Goal: Transaction & Acquisition: Purchase product/service

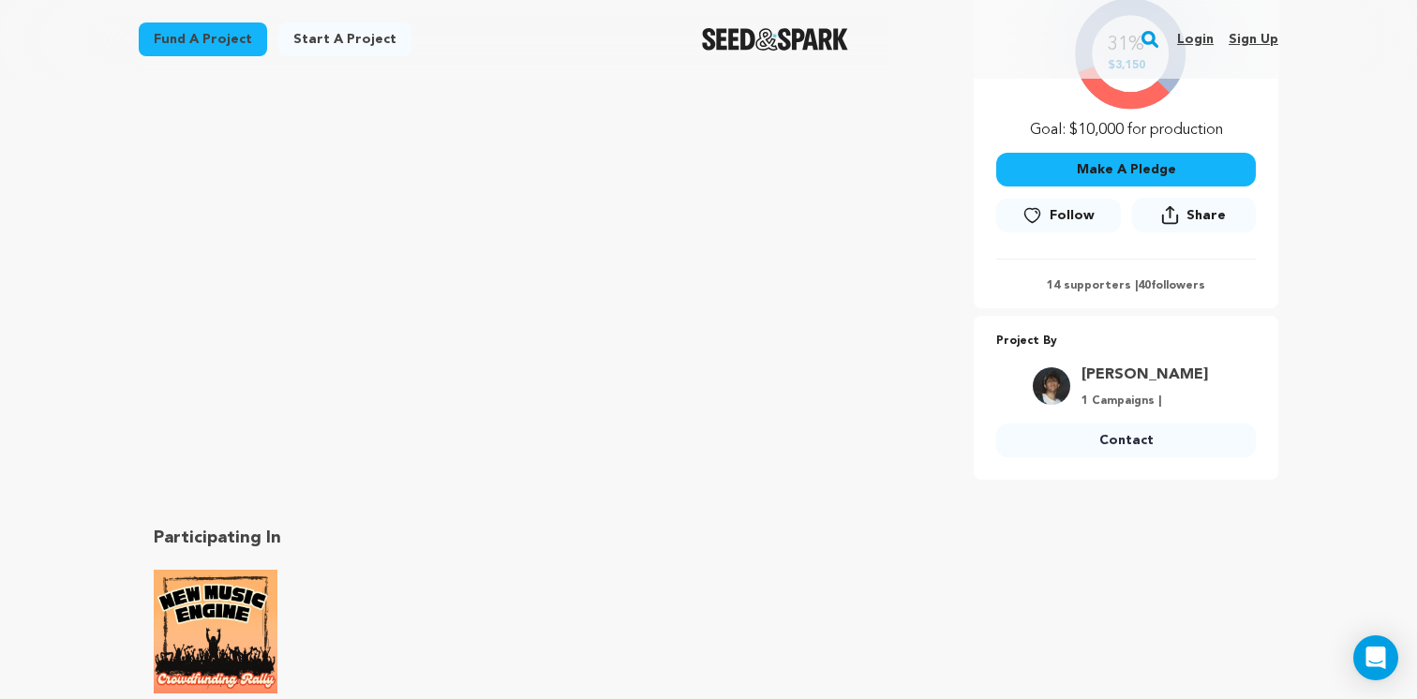
scroll to position [298, 0]
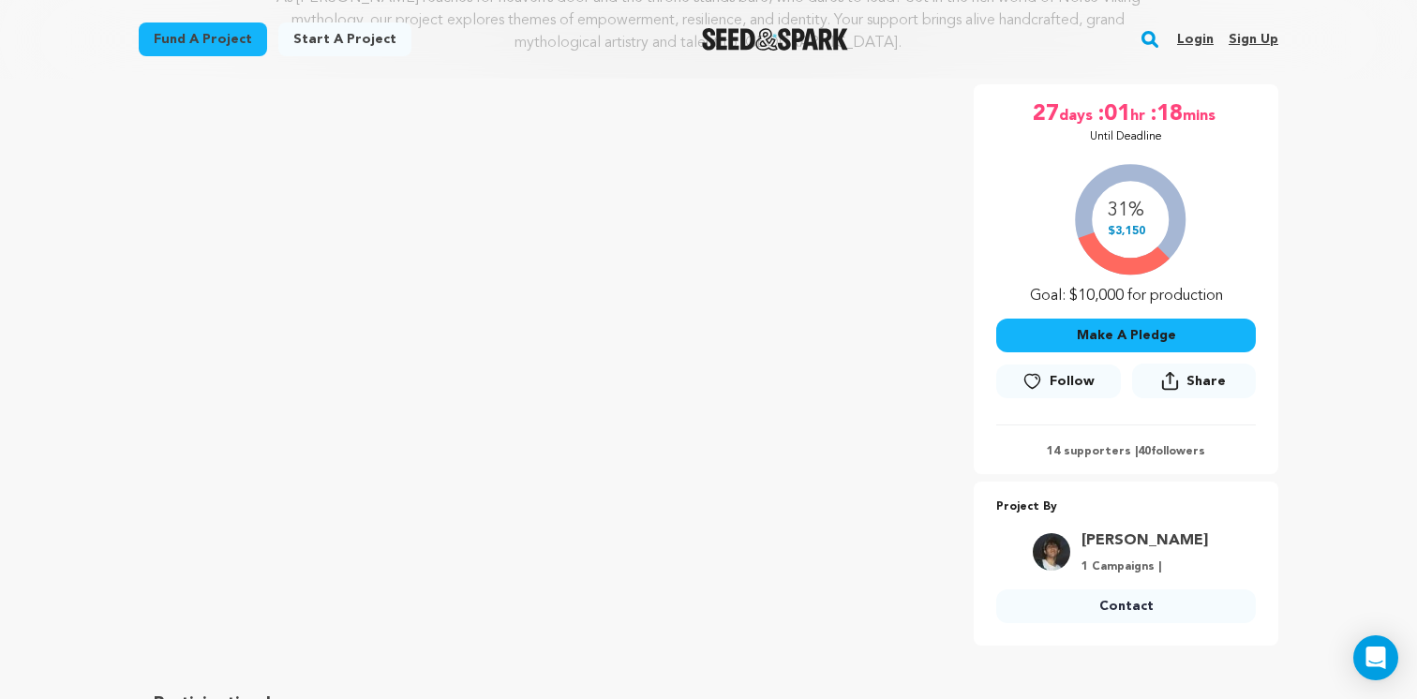
click at [1193, 38] on link "Login" at bounding box center [1195, 39] width 37 height 30
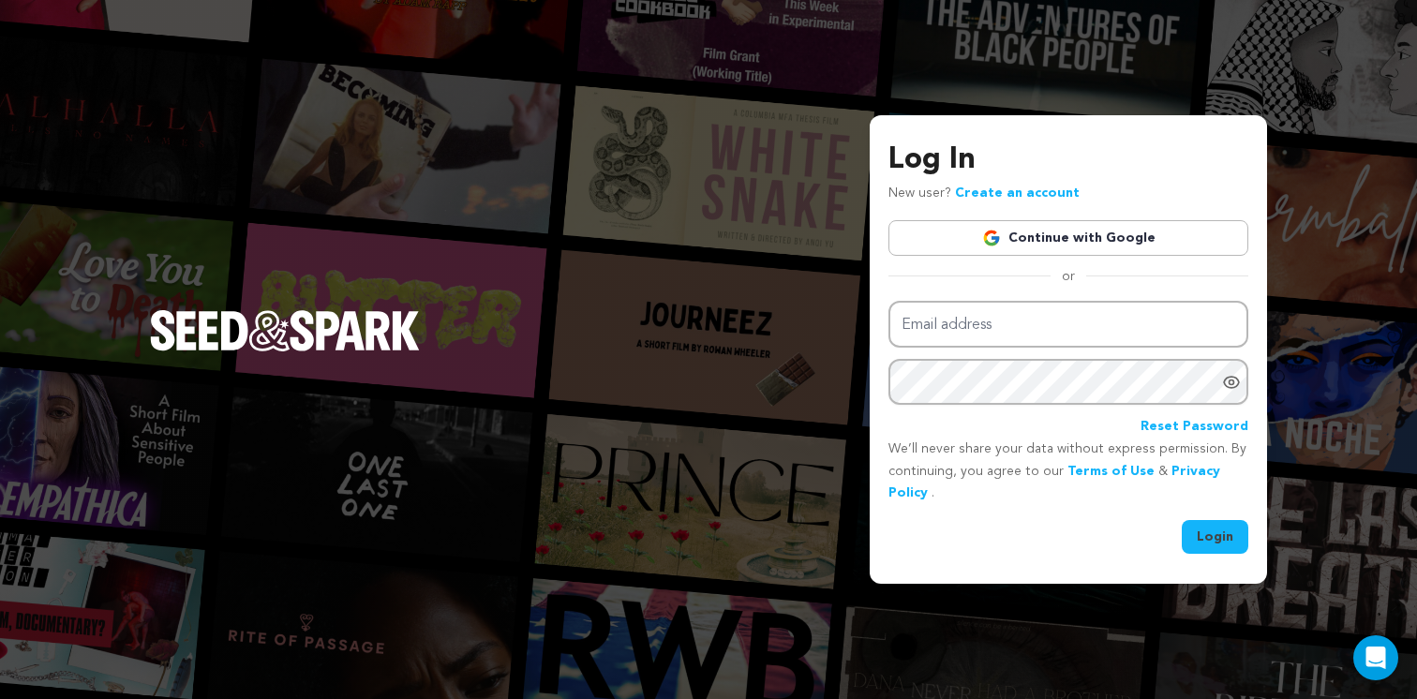
click at [1087, 230] on link "Continue with Google" at bounding box center [1068, 238] width 360 height 36
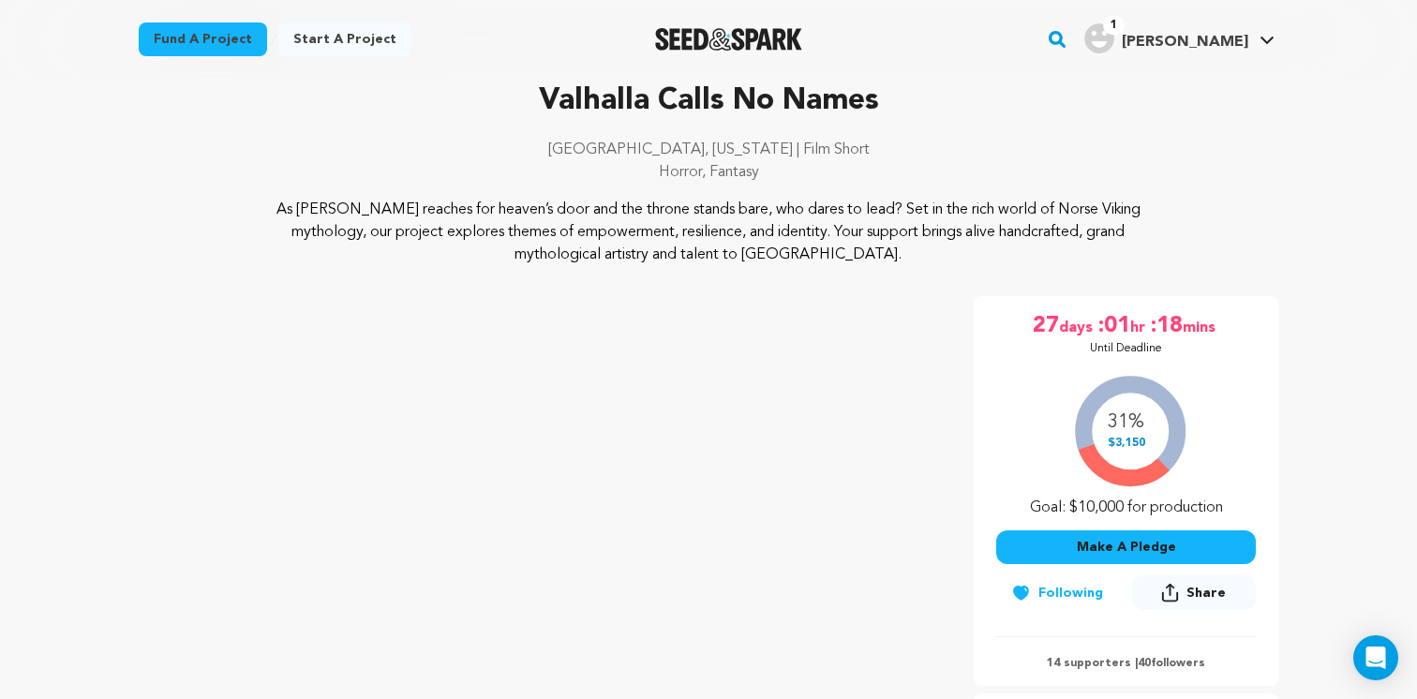
scroll to position [236, 0]
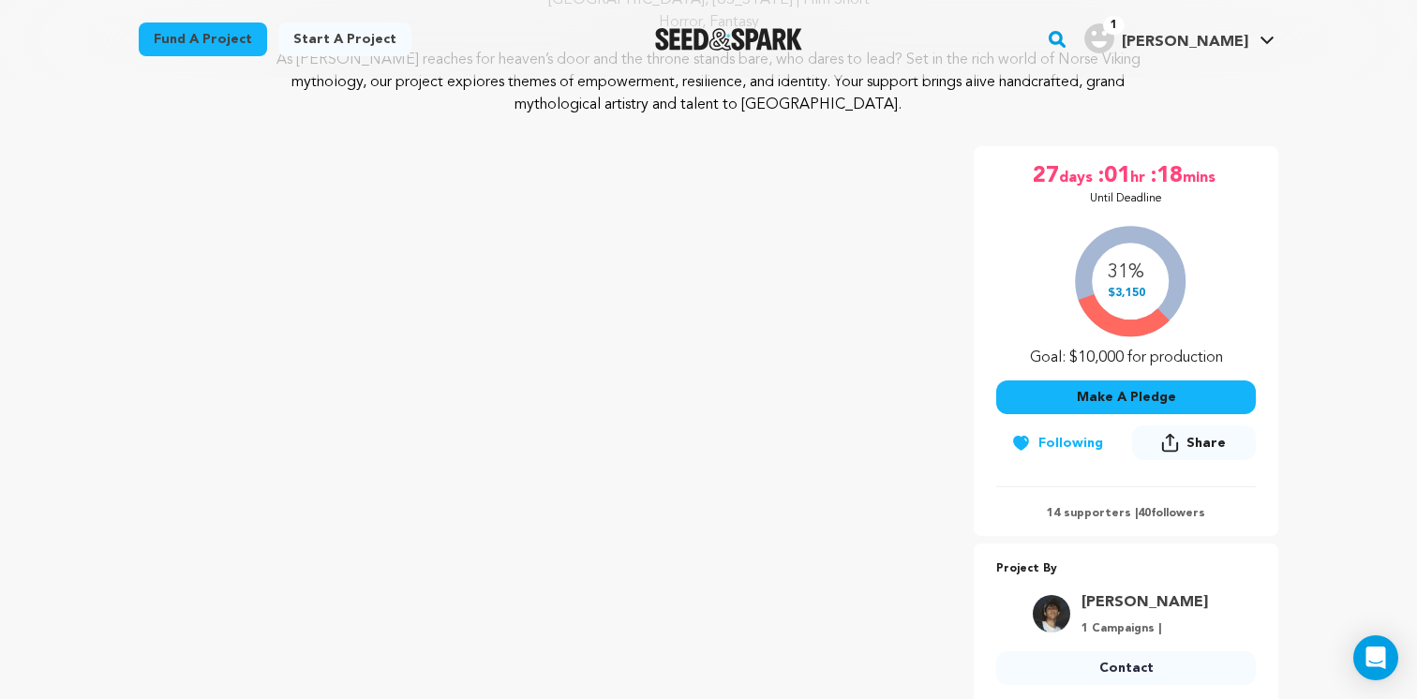
click at [1110, 273] on div "31% $3,150 Goal: $10,000 for production" at bounding box center [1126, 292] width 260 height 156
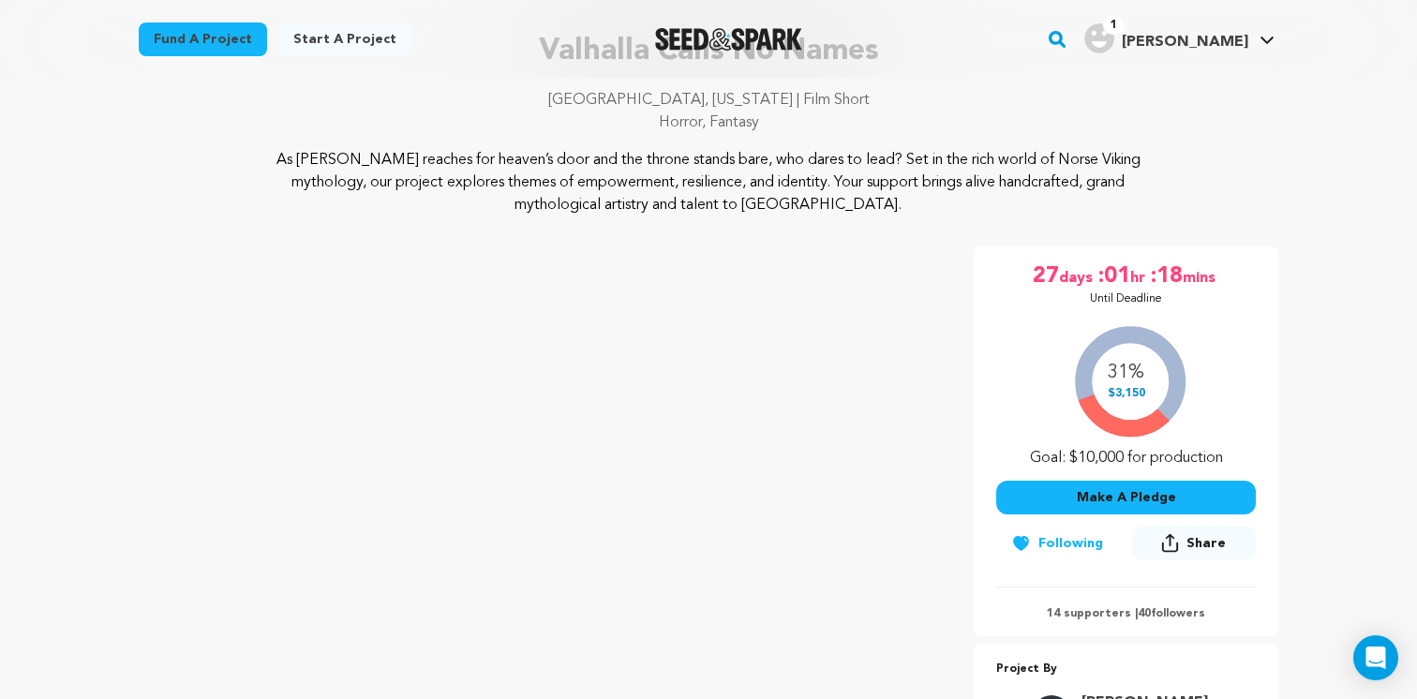
scroll to position [0, 0]
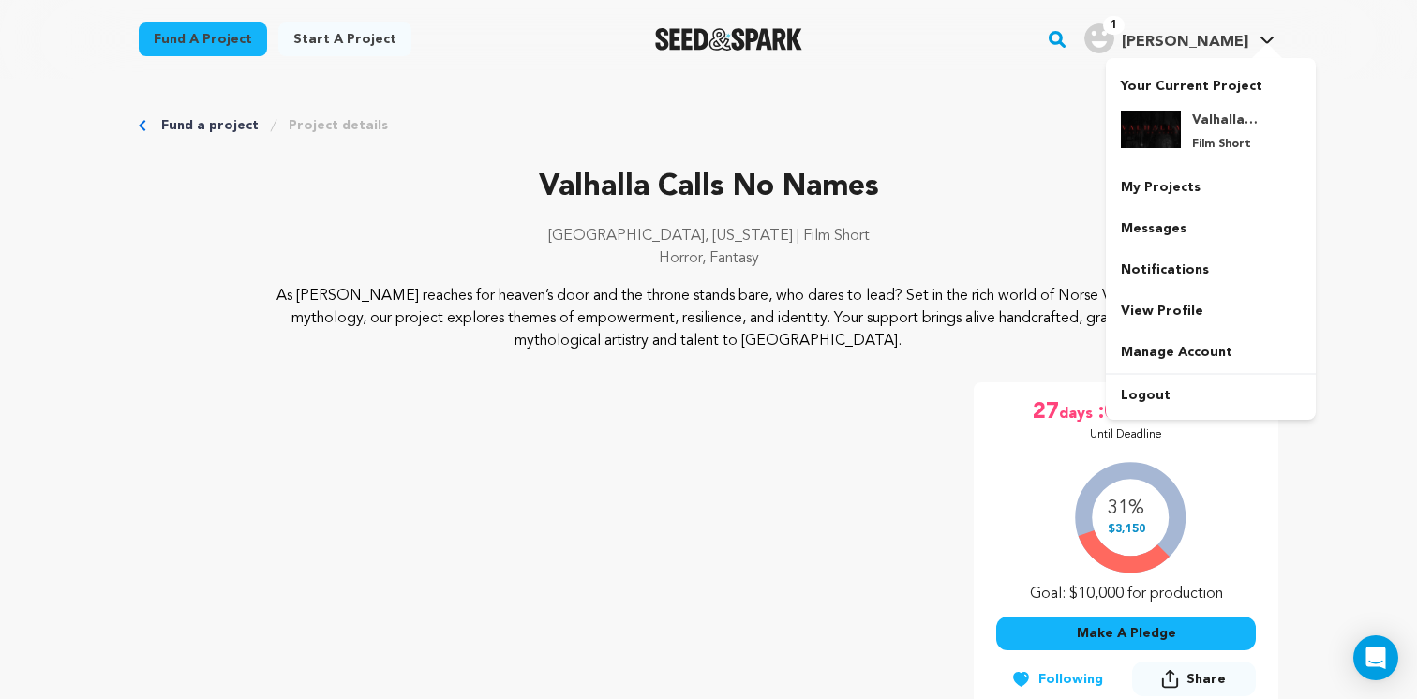
click at [1114, 36] on img "Graham R.'s Profile" at bounding box center [1099, 38] width 30 height 30
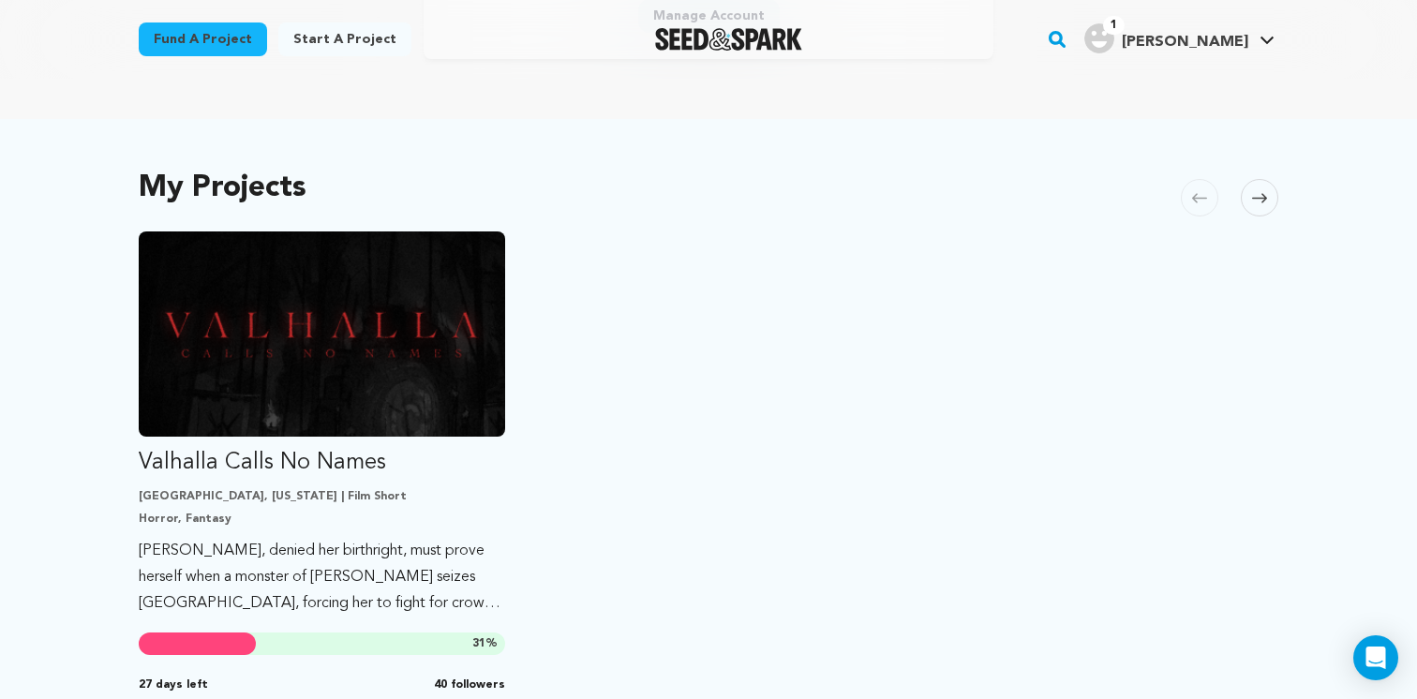
scroll to position [429, 0]
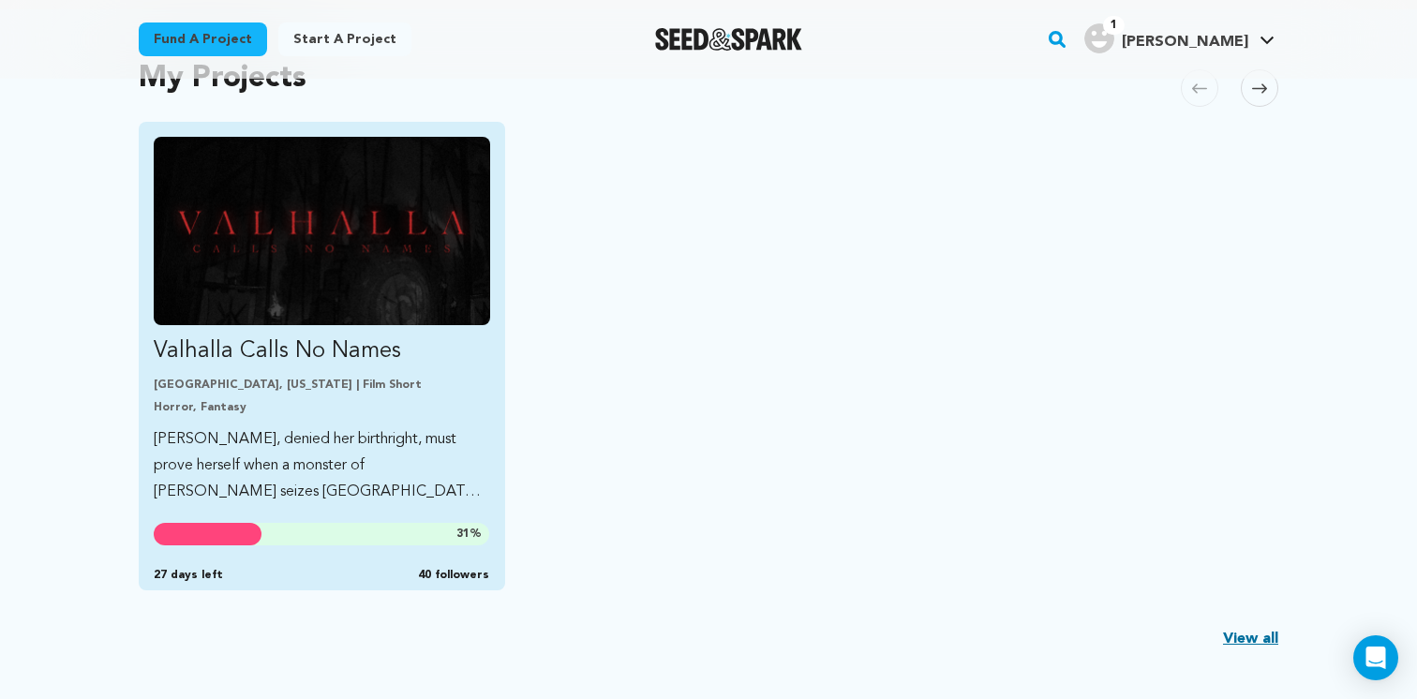
click at [275, 540] on div "31 %" at bounding box center [321, 534] width 335 height 22
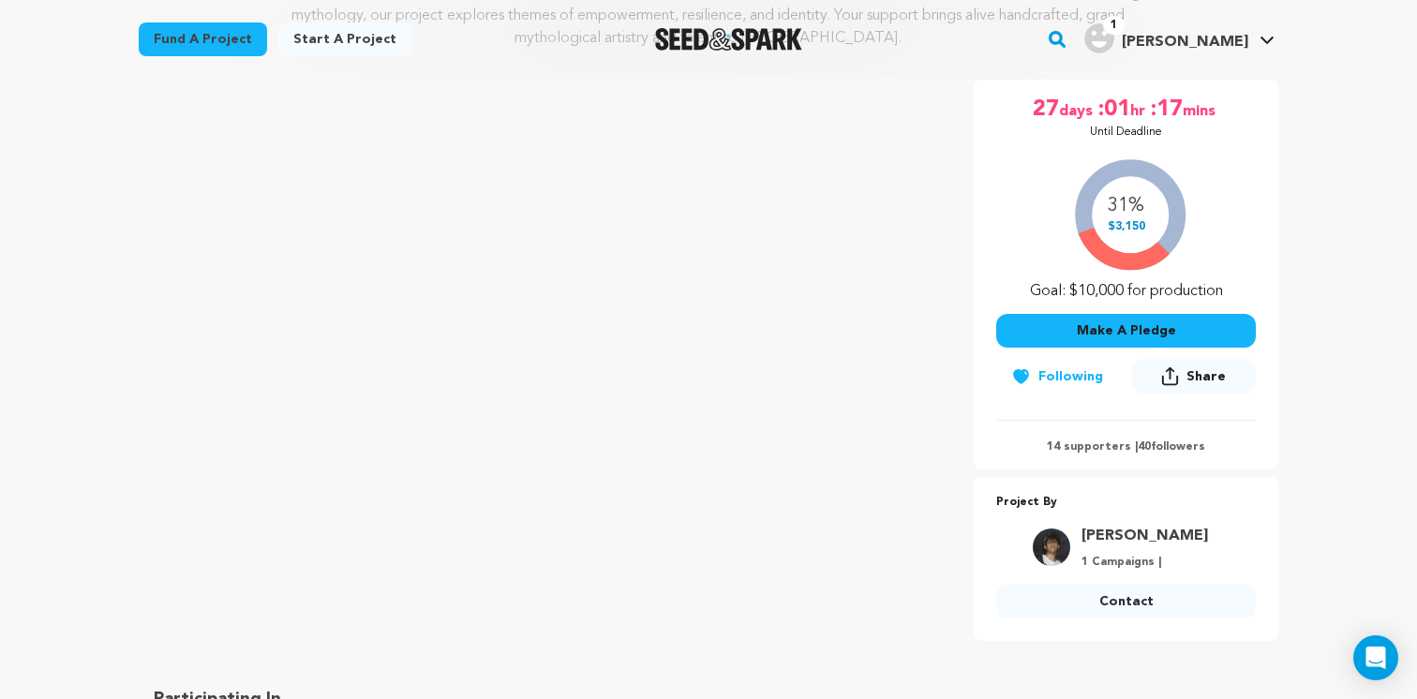
scroll to position [311, 0]
